Goal: Information Seeking & Learning: Learn about a topic

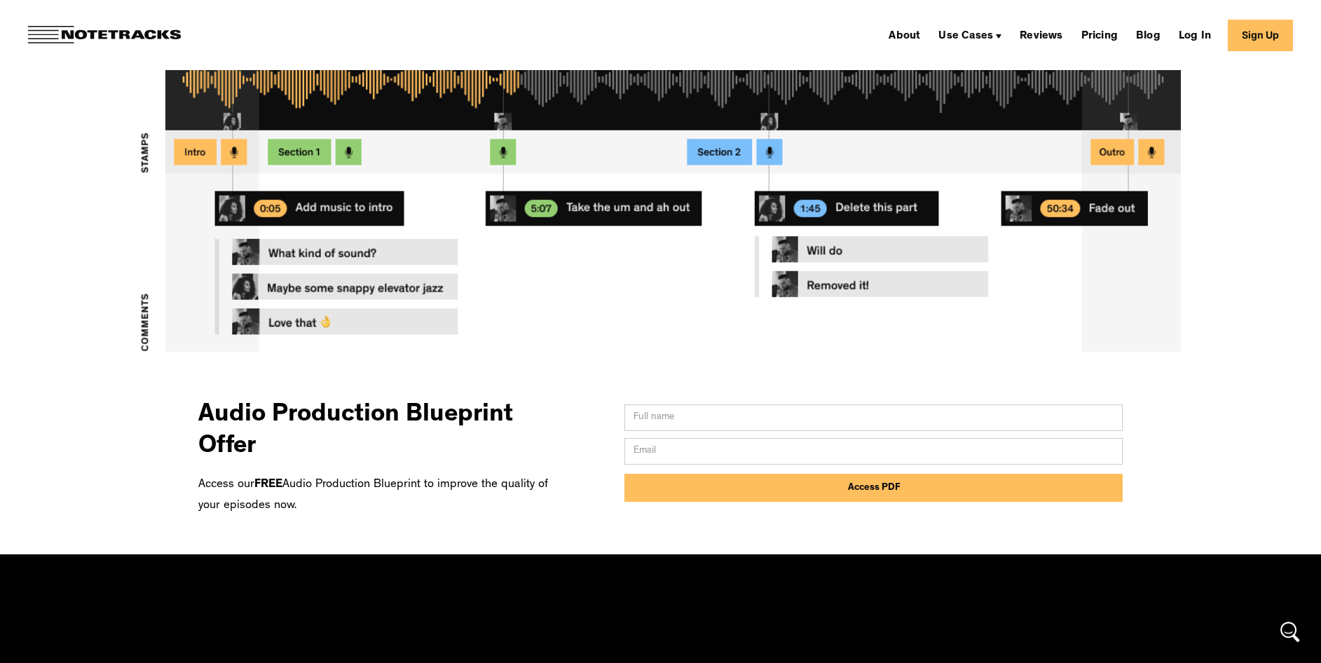
scroll to position [514, 0]
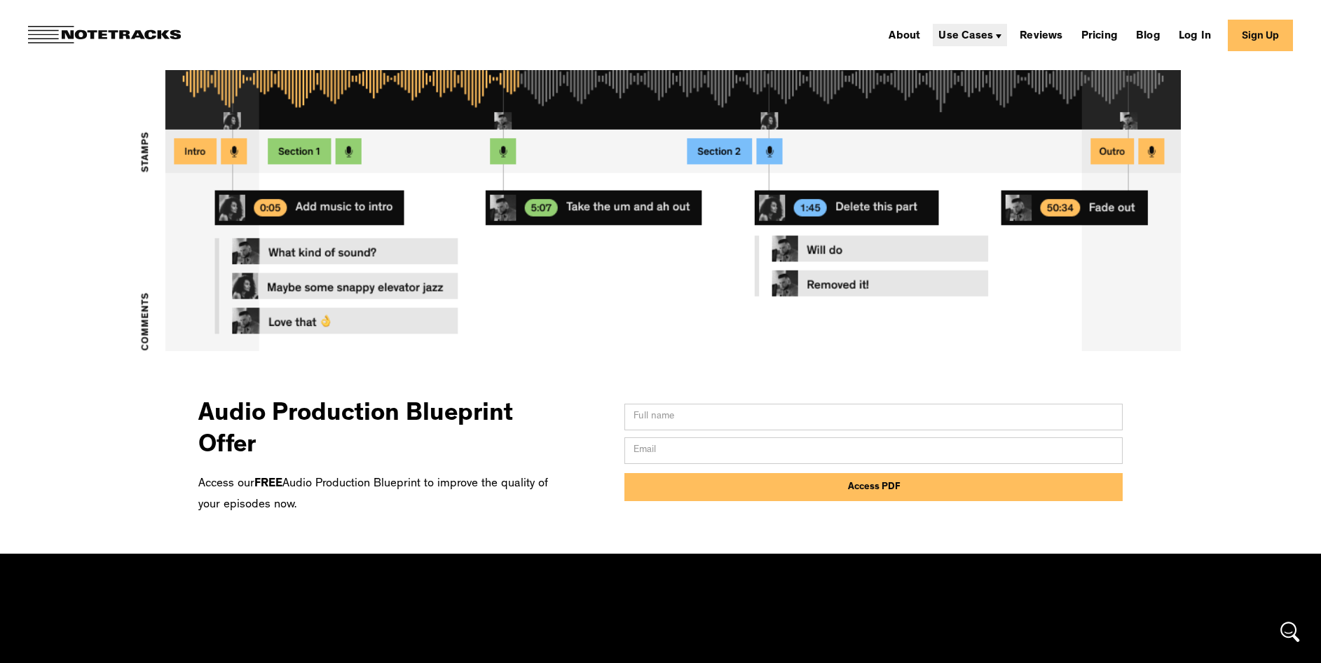
click at [961, 36] on div "Use Cases" at bounding box center [965, 36] width 55 height 11
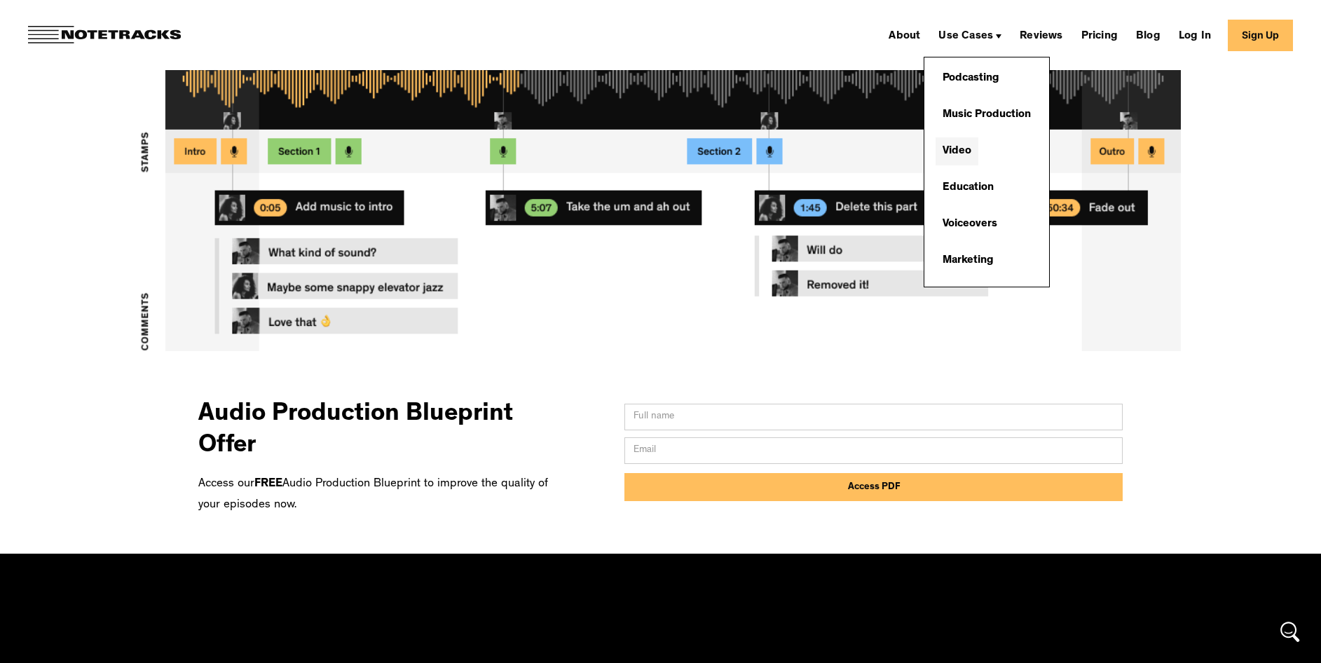
click at [966, 157] on link "Video" at bounding box center [956, 151] width 43 height 28
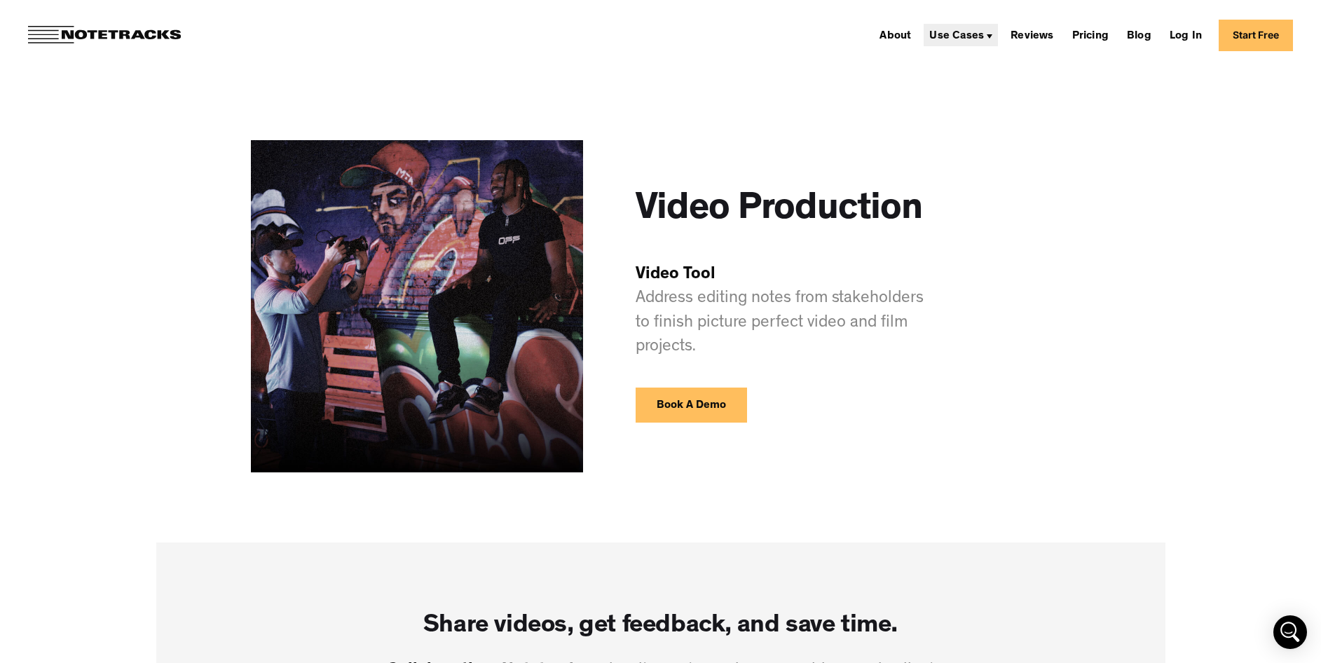
click at [973, 26] on div "Use Cases" at bounding box center [961, 35] width 74 height 22
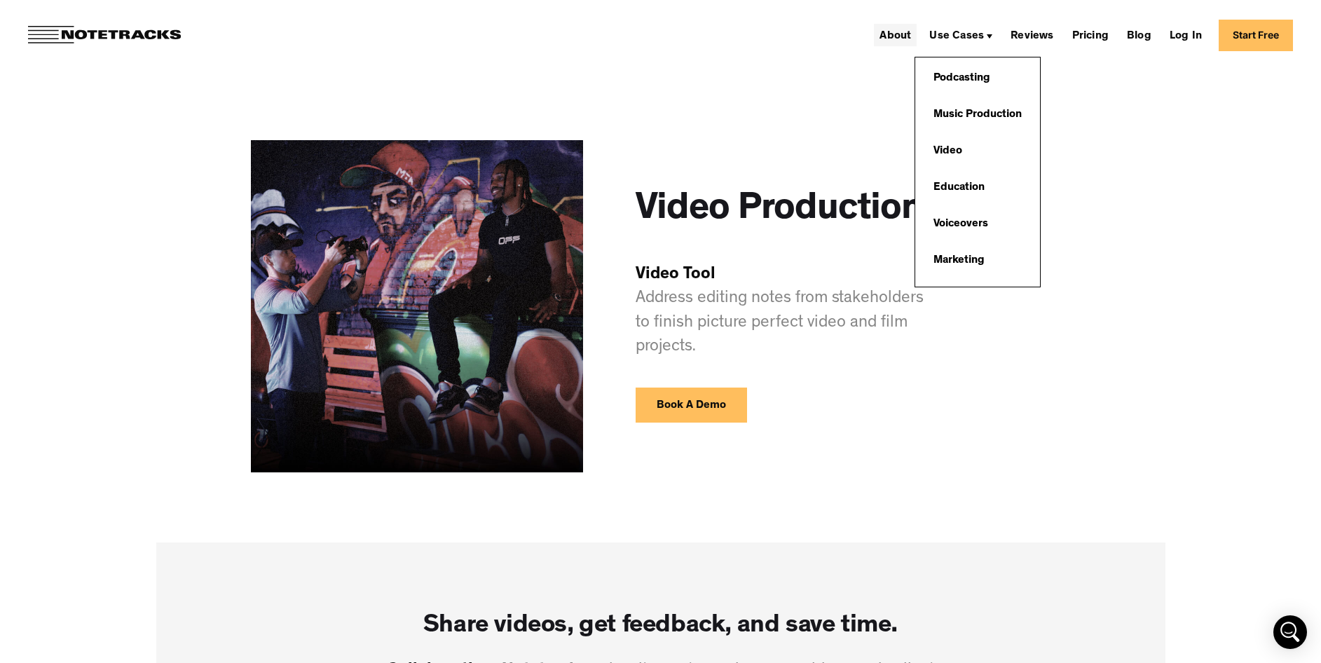
click at [898, 34] on link "About" at bounding box center [895, 35] width 43 height 22
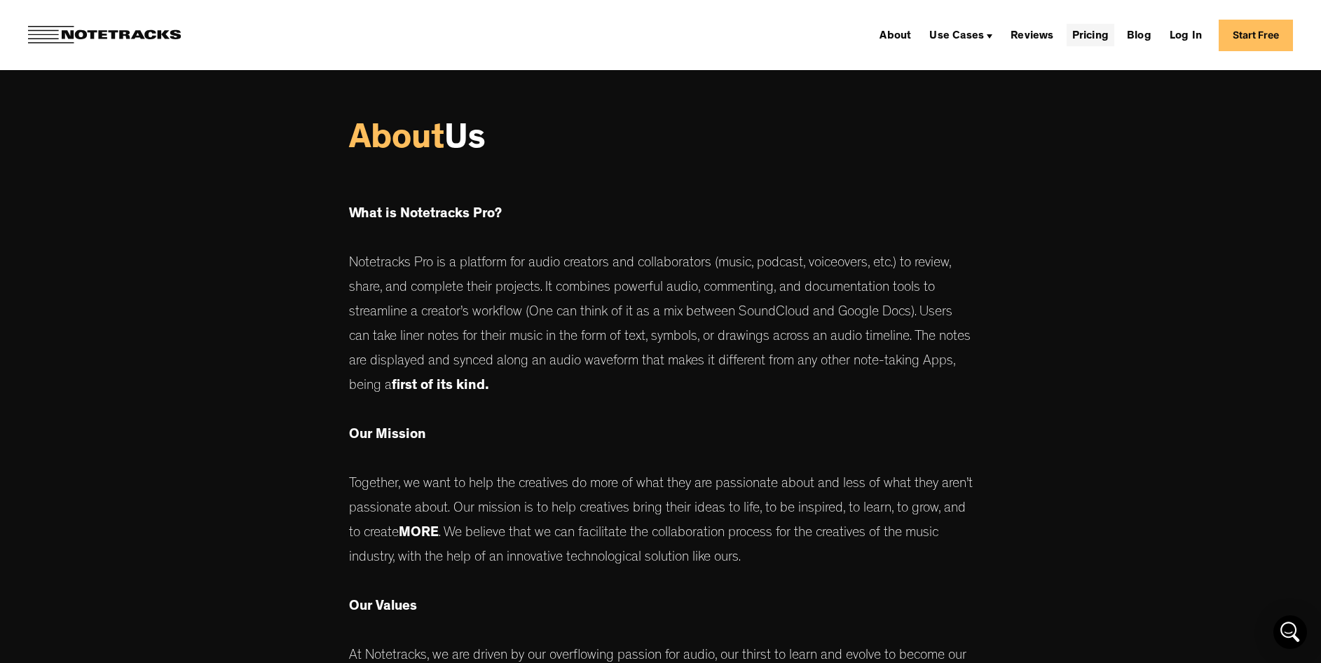
click at [1083, 34] on link "Pricing" at bounding box center [1090, 35] width 48 height 22
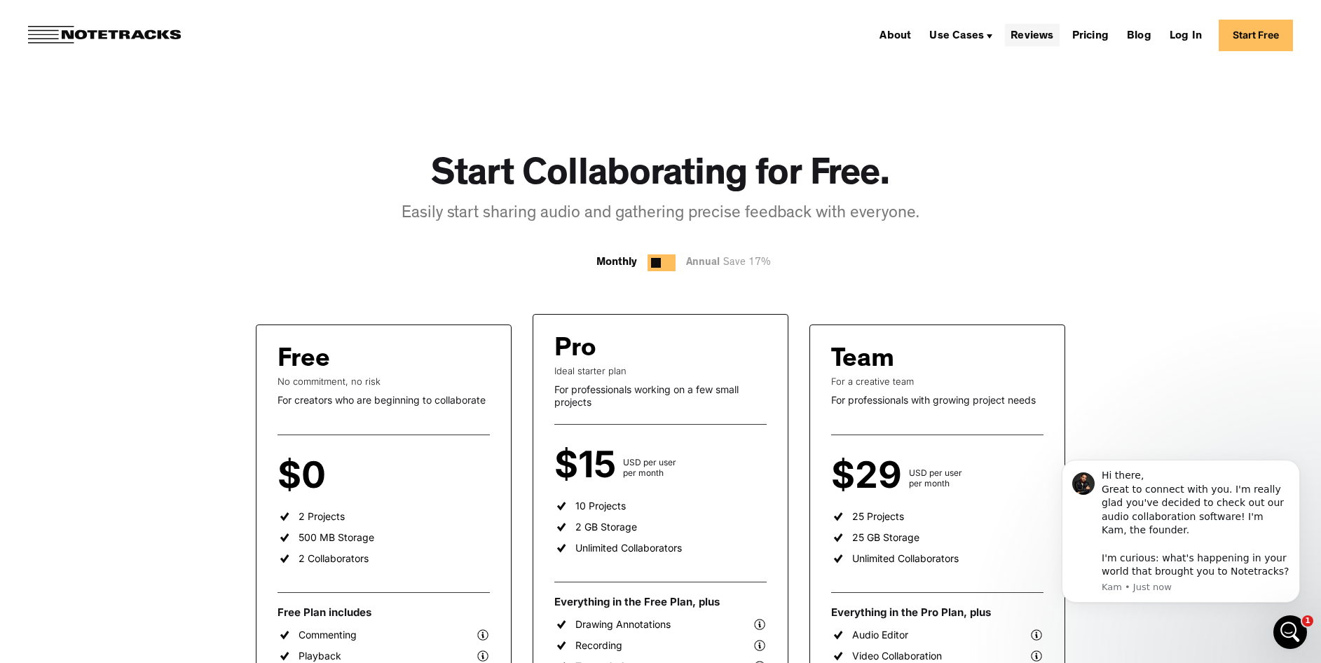
click at [1041, 33] on link "Reviews" at bounding box center [1032, 35] width 54 height 22
